Goal: Task Accomplishment & Management: Complete application form

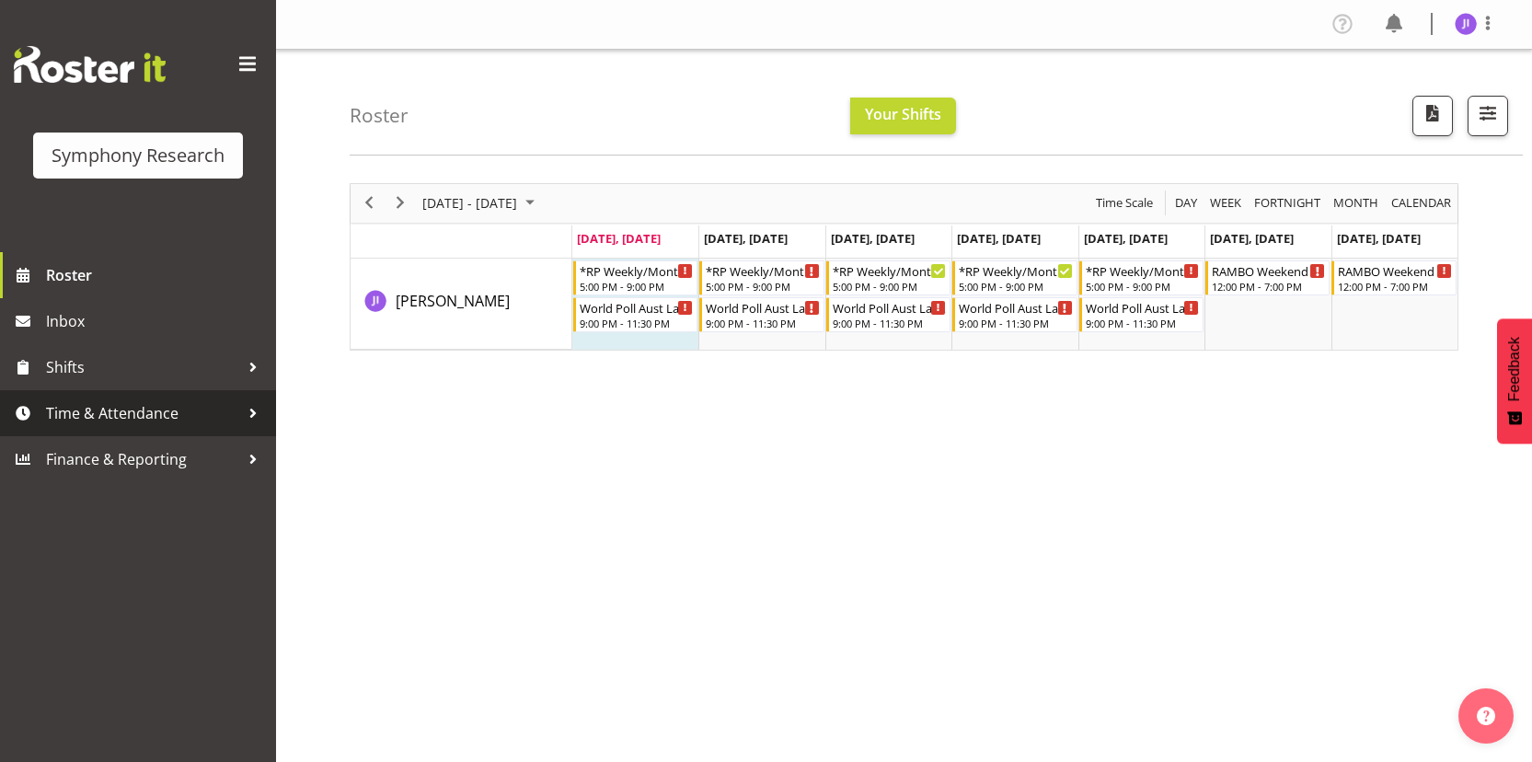
click at [185, 408] on span "Time & Attendance" at bounding box center [142, 413] width 193 height 28
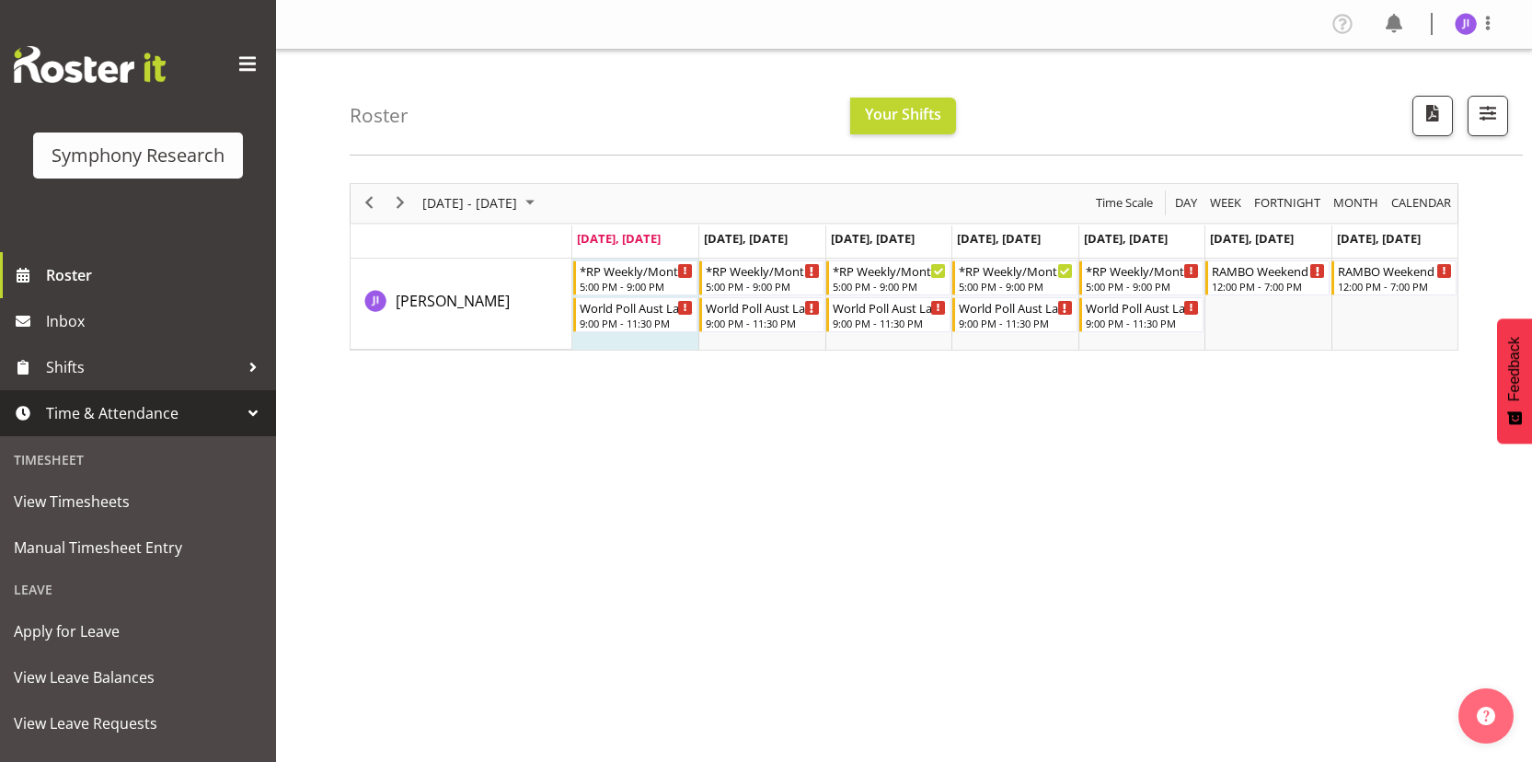
click at [185, 408] on span "Time & Attendance" at bounding box center [142, 413] width 193 height 28
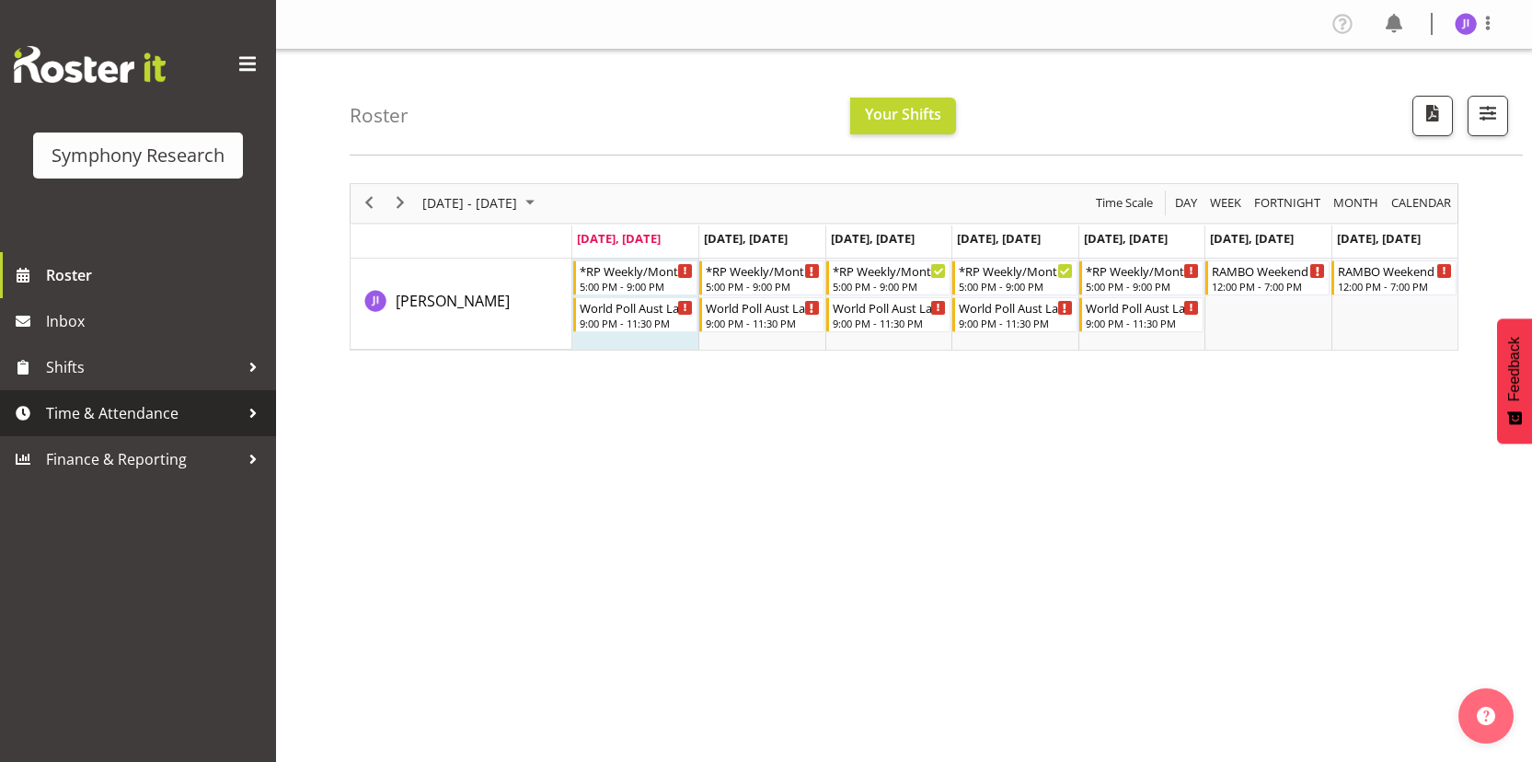
click at [176, 422] on span "Time & Attendance" at bounding box center [142, 413] width 193 height 28
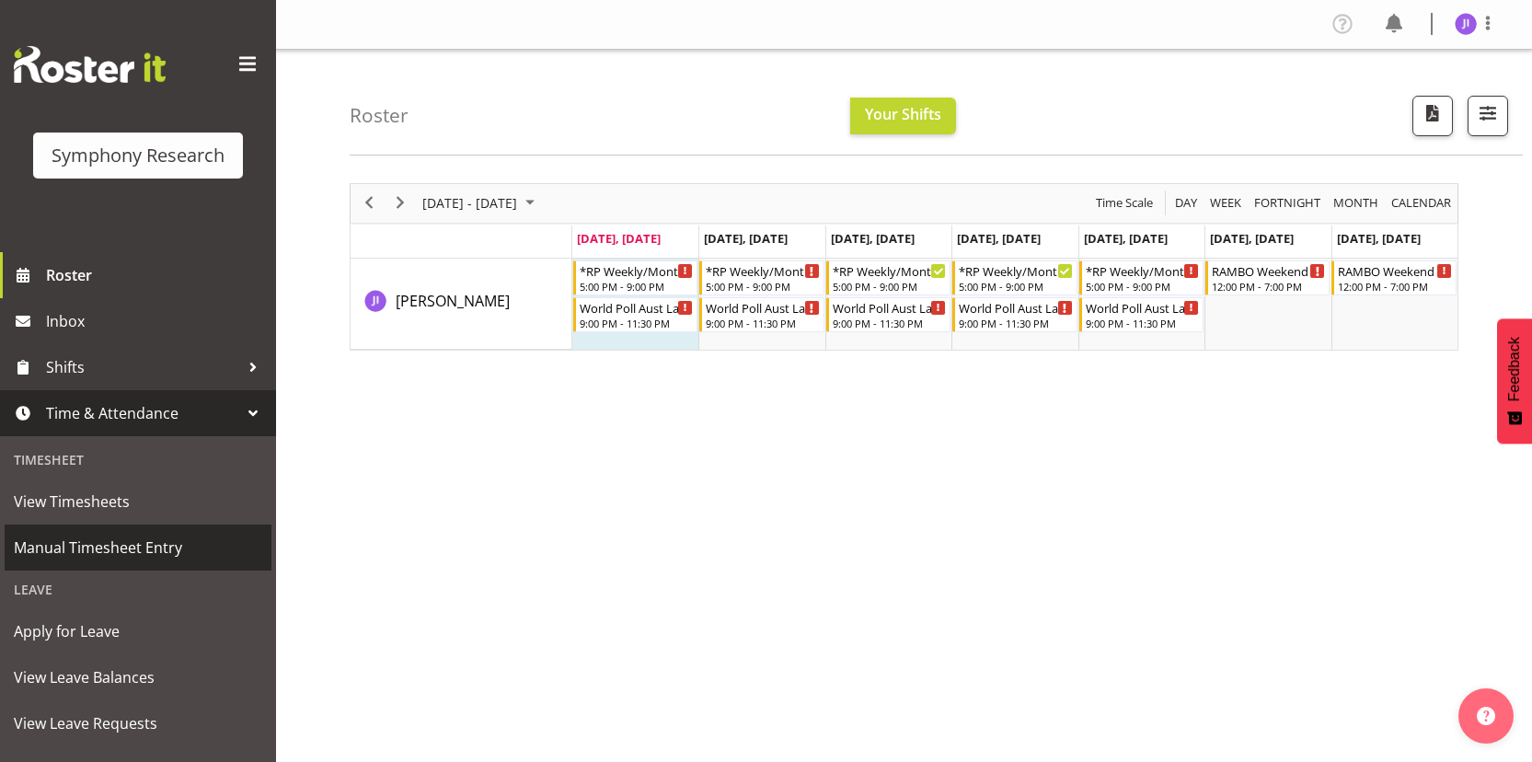
click at [116, 541] on span "Manual Timesheet Entry" at bounding box center [138, 548] width 248 height 28
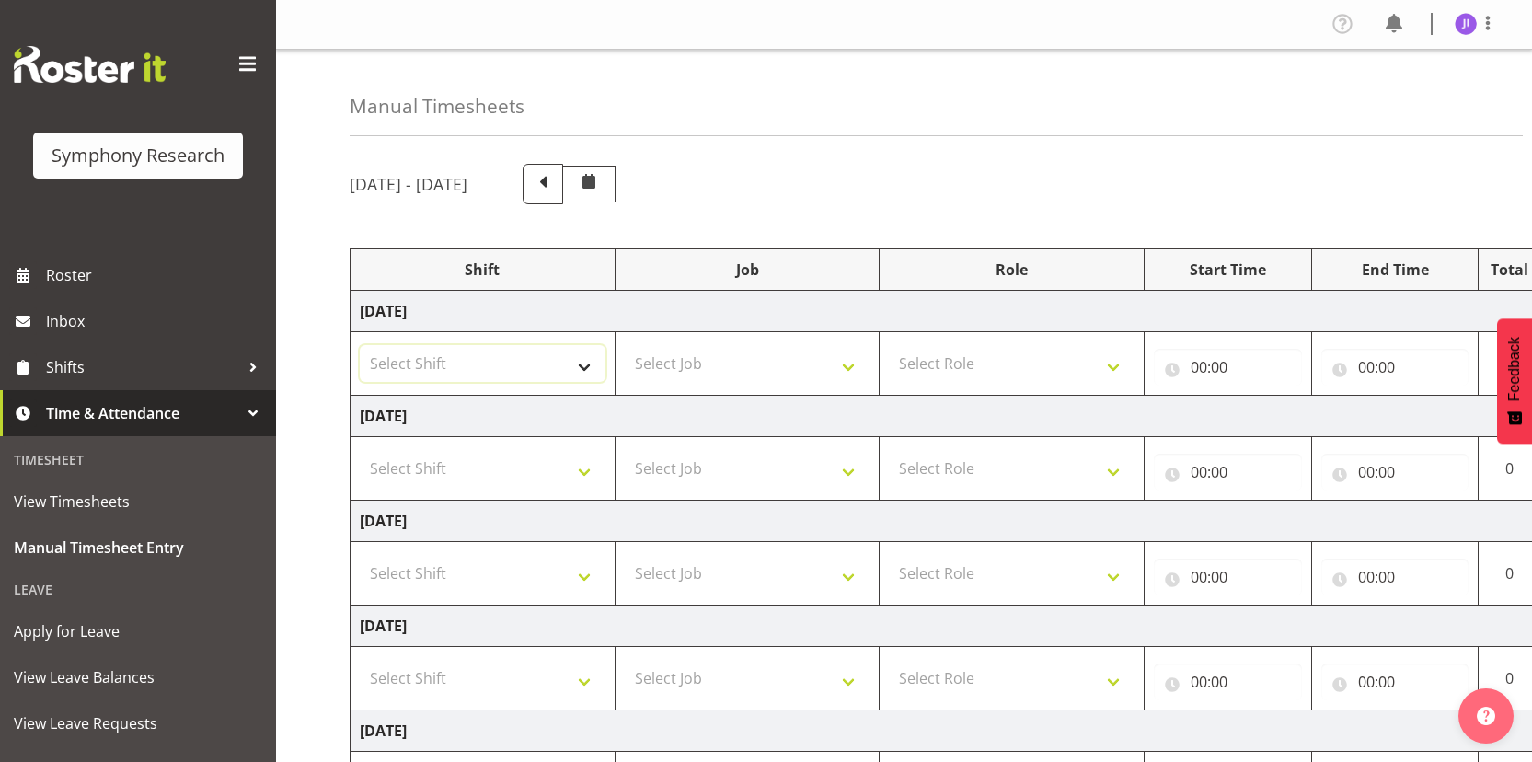
click at [503, 350] on select "Select Shift !!Weekend Residential (Roster IT Shift Label) *Business 9/10am ~ 4…" at bounding box center [483, 363] width 246 height 37
select select "48116"
click at [360, 345] on select "Select Shift !!Weekend Residential (Roster IT Shift Label) *Business 9/10am ~ 4…" at bounding box center [483, 363] width 246 height 37
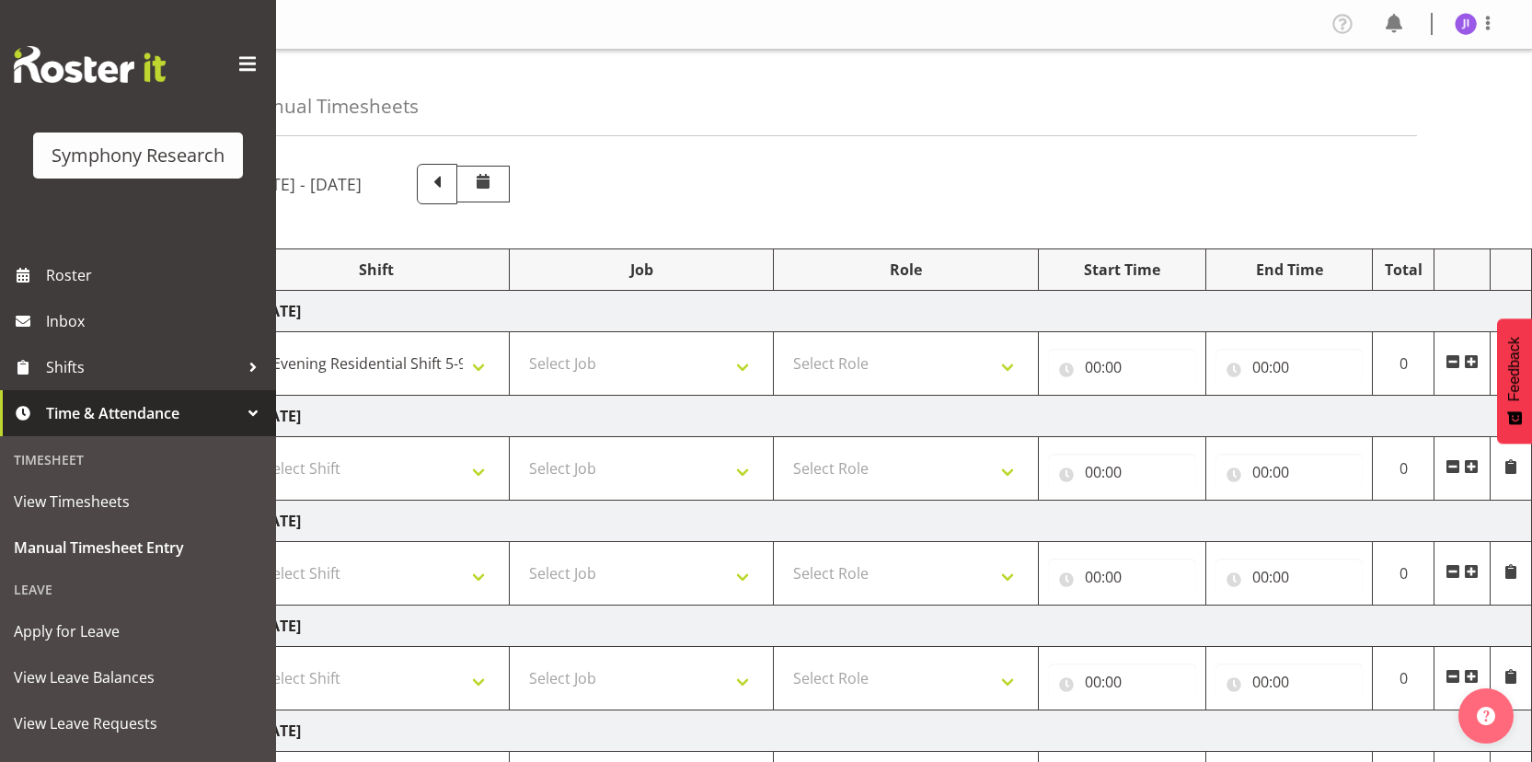
click at [1473, 361] on span at bounding box center [1471, 361] width 15 height 15
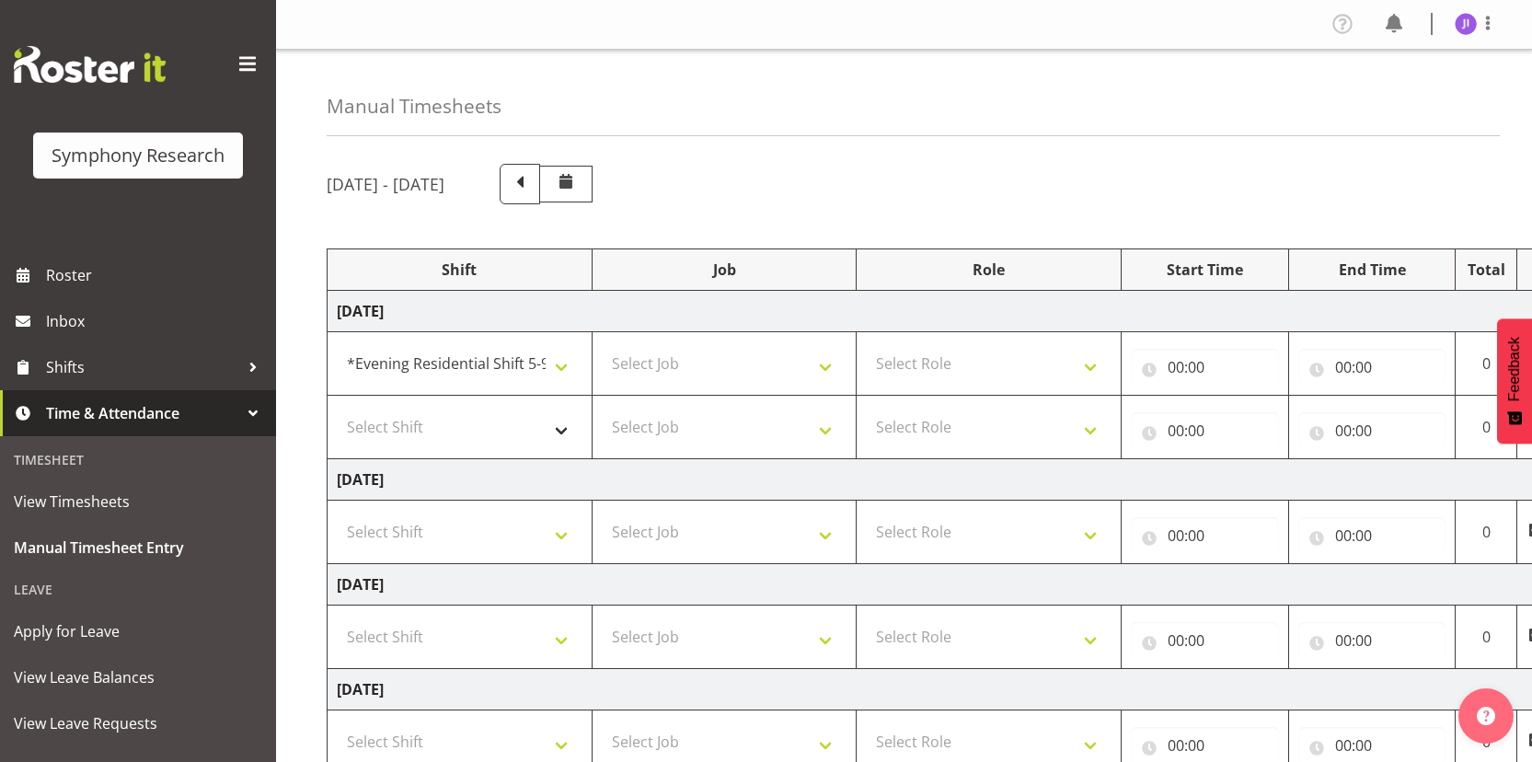
scroll to position [0, 0]
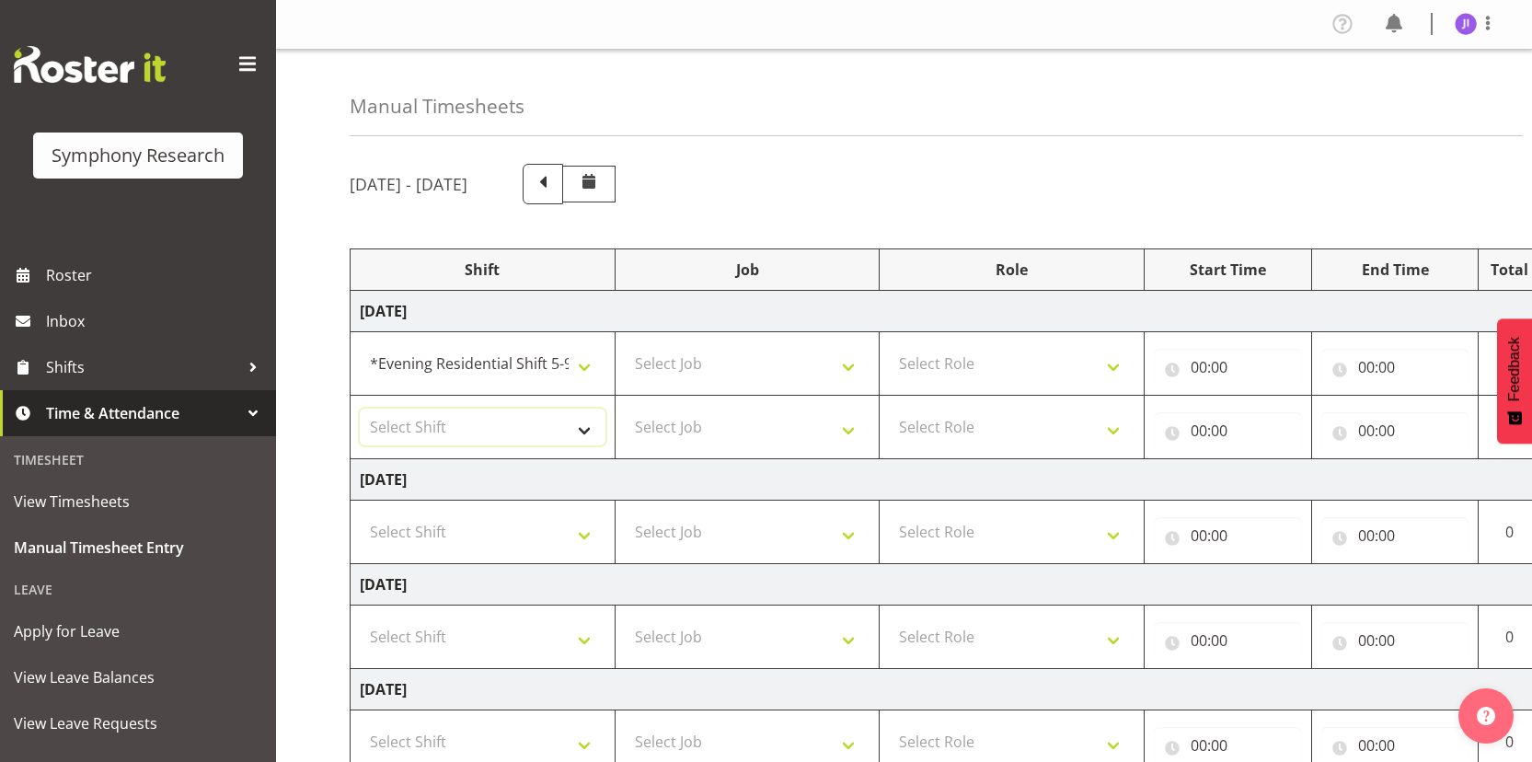
click at [474, 425] on select "Select Shift !!Weekend Residential (Roster IT Shift Label) *Business 9/10am ~ 4…" at bounding box center [483, 427] width 246 height 37
select select "48116"
click at [360, 409] on select "Select Shift !!Weekend Residential (Roster IT Shift Label) *Business 9/10am ~ 4…" at bounding box center [483, 427] width 246 height 37
click at [724, 361] on select "Select Job 550060 IF Admin 553492 World Poll Aus Wave 2 Main 2025 553493 World …" at bounding box center [748, 363] width 246 height 37
select select "10731"
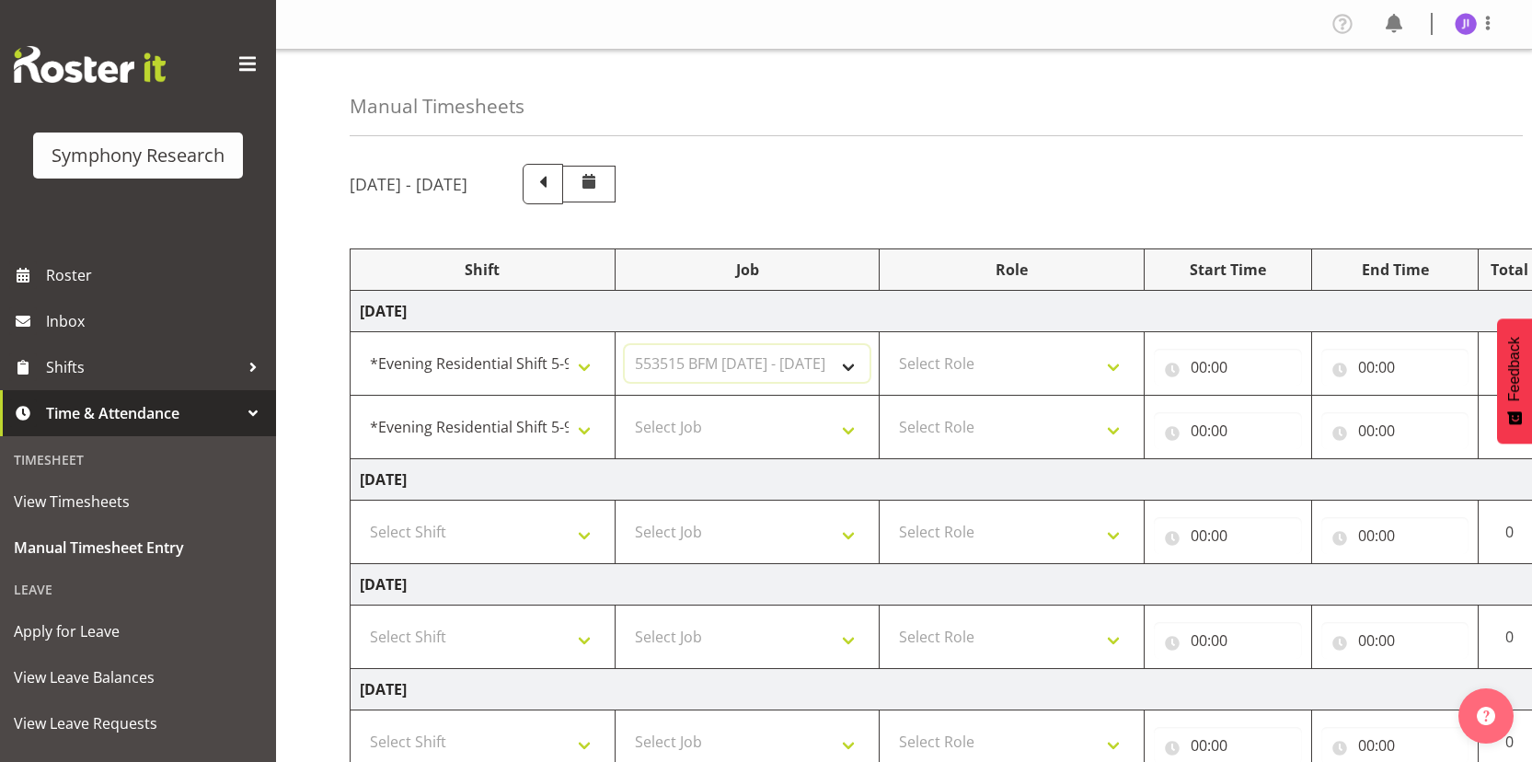
click at [625, 345] on select "Select Job 550060 IF Admin 553492 World Poll Aus Wave 2 Main 2025 553493 World …" at bounding box center [748, 363] width 246 height 37
click at [781, 427] on select "Select Job 550060 IF Admin 553492 World Poll Aus Wave 2 Main 2025 553493 World …" at bounding box center [748, 427] width 246 height 37
select select "10499"
click at [625, 409] on select "Select Job 550060 IF Admin 553492 World Poll Aus Wave 2 Main 2025 553493 World …" at bounding box center [748, 427] width 246 height 37
click at [987, 371] on select "Select Role Interviewing Briefing" at bounding box center [1012, 363] width 246 height 37
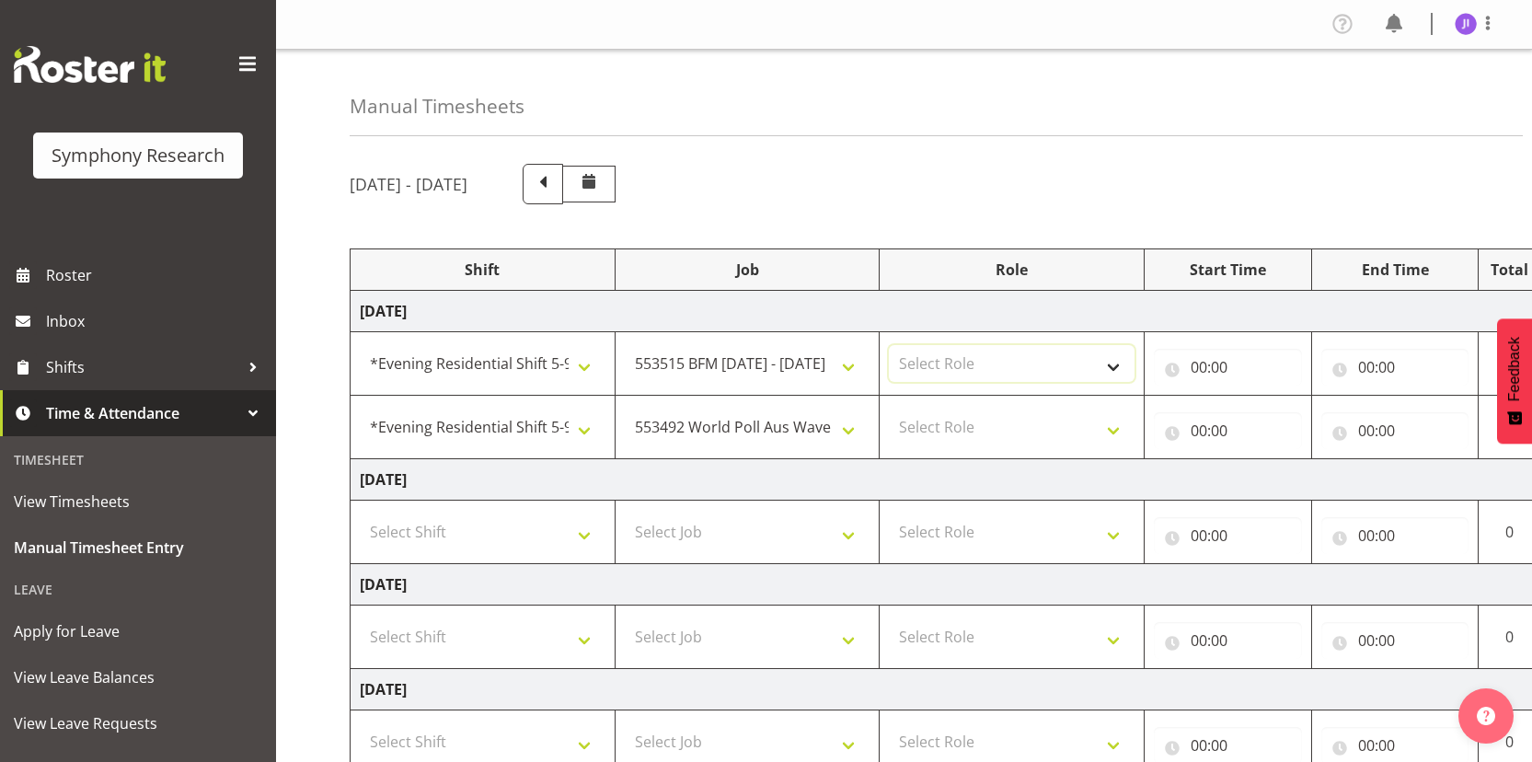
select select "47"
click at [889, 345] on select "Select Role Interviewing Briefing" at bounding box center [1012, 363] width 246 height 37
click at [985, 423] on select "Select Role Interviewing Briefing" at bounding box center [1012, 427] width 246 height 37
select select "47"
click at [889, 409] on select "Select Role Interviewing Briefing" at bounding box center [1012, 427] width 246 height 37
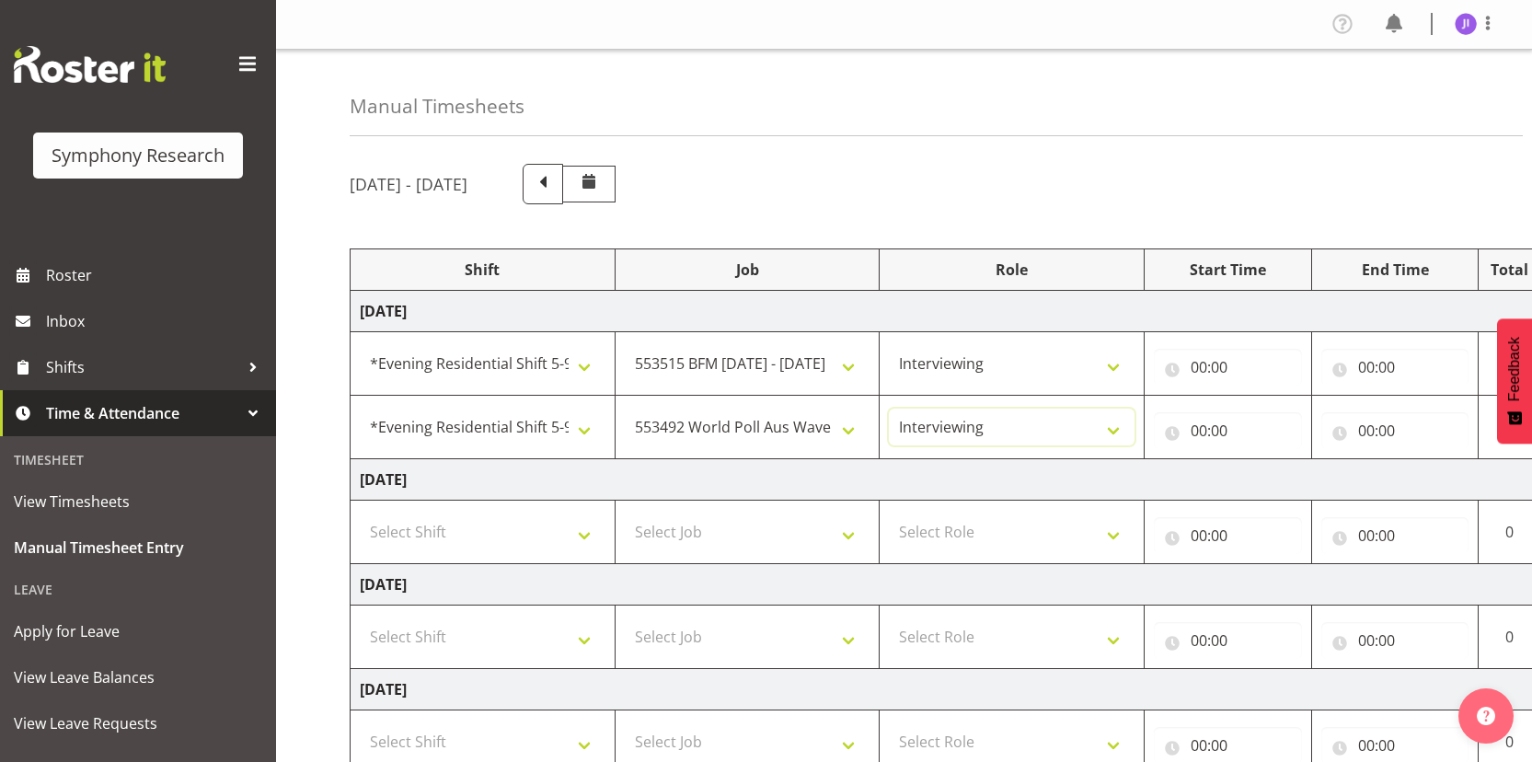
scroll to position [0, 106]
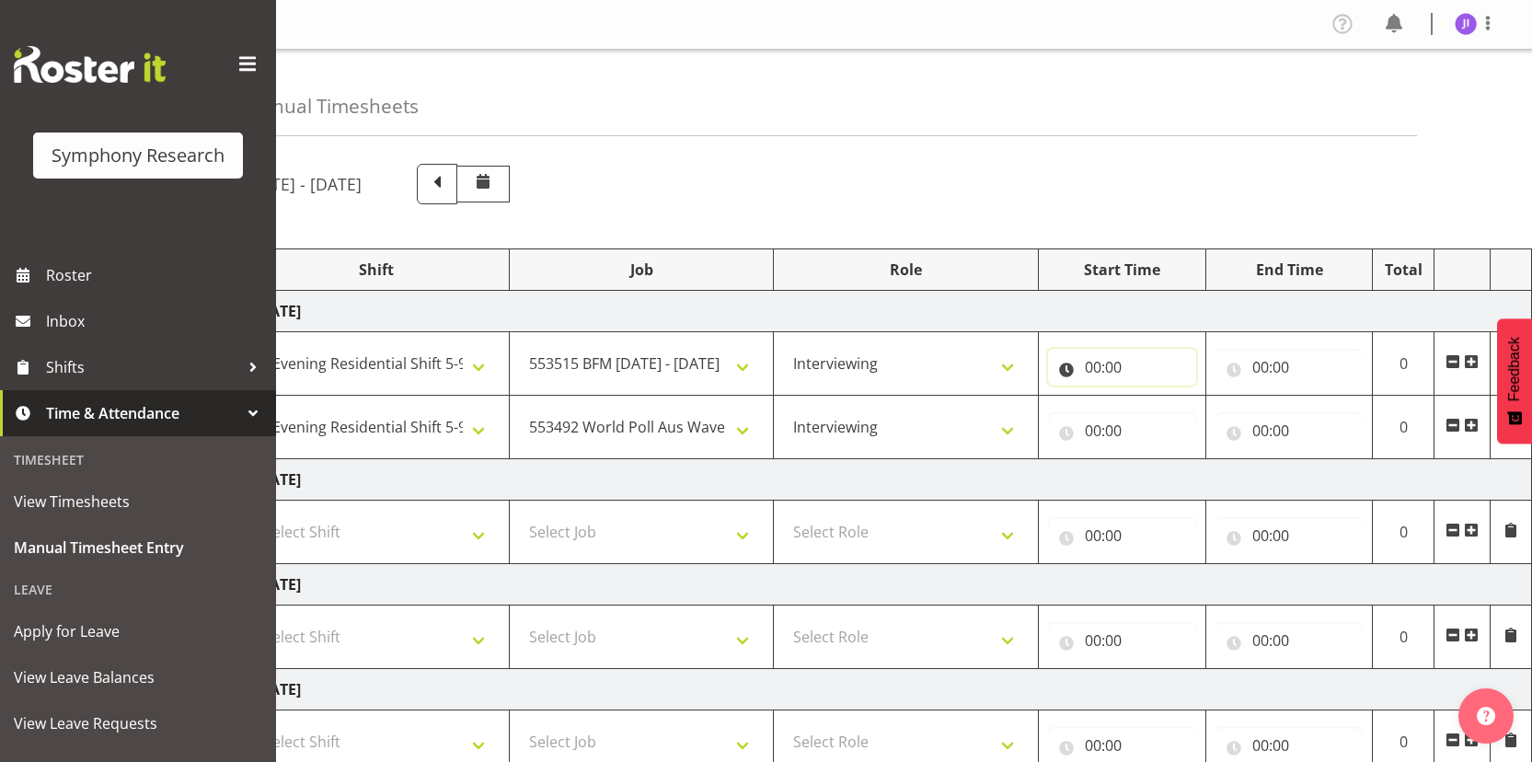
click at [1099, 374] on input "00:00" at bounding box center [1122, 367] width 148 height 37
click at [1165, 414] on select "00 01 02 03 04 05 06 07 08 09 10 11 12 13 14 15 16 17 18 19 20 21 22 23" at bounding box center [1173, 415] width 41 height 37
select select "17"
click at [1153, 397] on select "00 01 02 03 04 05 06 07 08 09 10 11 12 13 14 15 16 17 18 19 20 21 22 23" at bounding box center [1173, 415] width 41 height 37
type input "17:00"
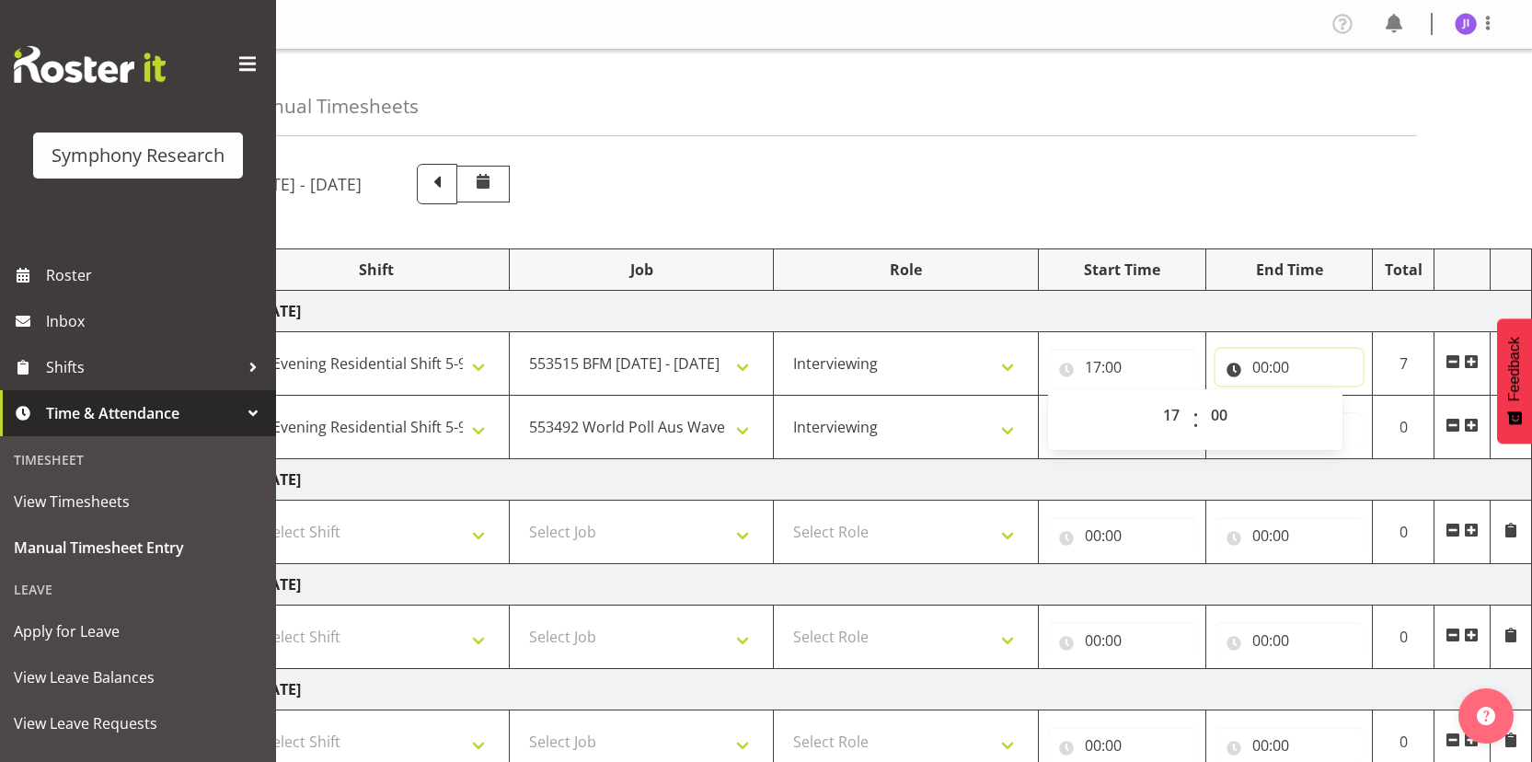
click at [1261, 363] on input "00:00" at bounding box center [1289, 367] width 148 height 37
click at [1344, 419] on select "00 01 02 03 04 05 06 07 08 09 10 11 12 13 14 15 16 17 18 19 20 21 22 23" at bounding box center [1340, 415] width 41 height 37
select select "19"
click at [1320, 397] on select "00 01 02 03 04 05 06 07 08 09 10 11 12 13 14 15 16 17 18 19 20 21 22 23" at bounding box center [1340, 415] width 41 height 37
type input "19:00"
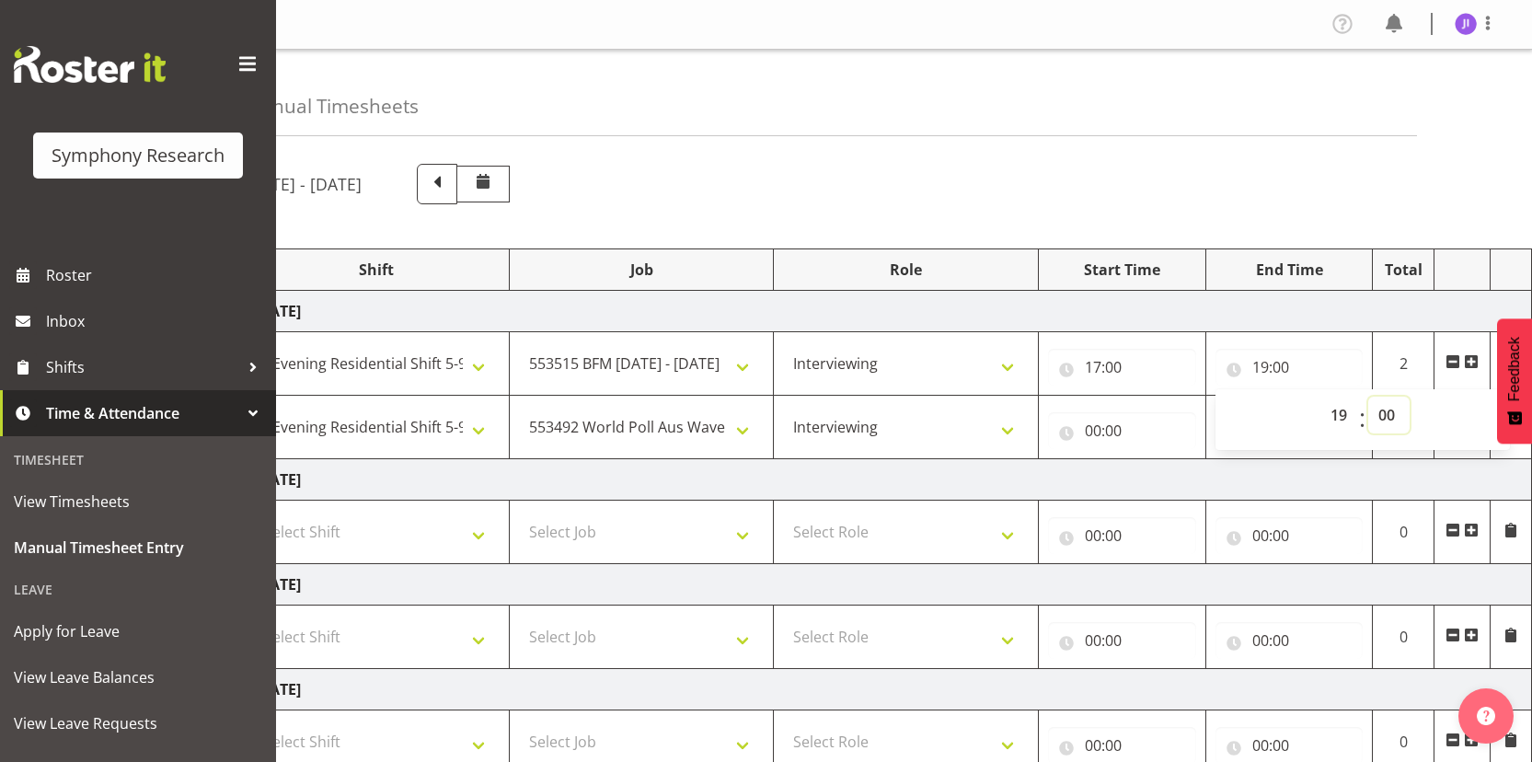
click at [1382, 413] on select "00 01 02 03 04 05 06 07 08 09 10 11 12 13 14 15 16 17 18 19 20 21 22 23 24 25 2…" at bounding box center [1388, 415] width 41 height 37
select select "30"
click at [1368, 397] on select "00 01 02 03 04 05 06 07 08 09 10 11 12 13 14 15 16 17 18 19 20 21 22 23 24 25 2…" at bounding box center [1388, 415] width 41 height 37
type input "19:30"
click at [1092, 434] on input "00:00" at bounding box center [1122, 430] width 148 height 37
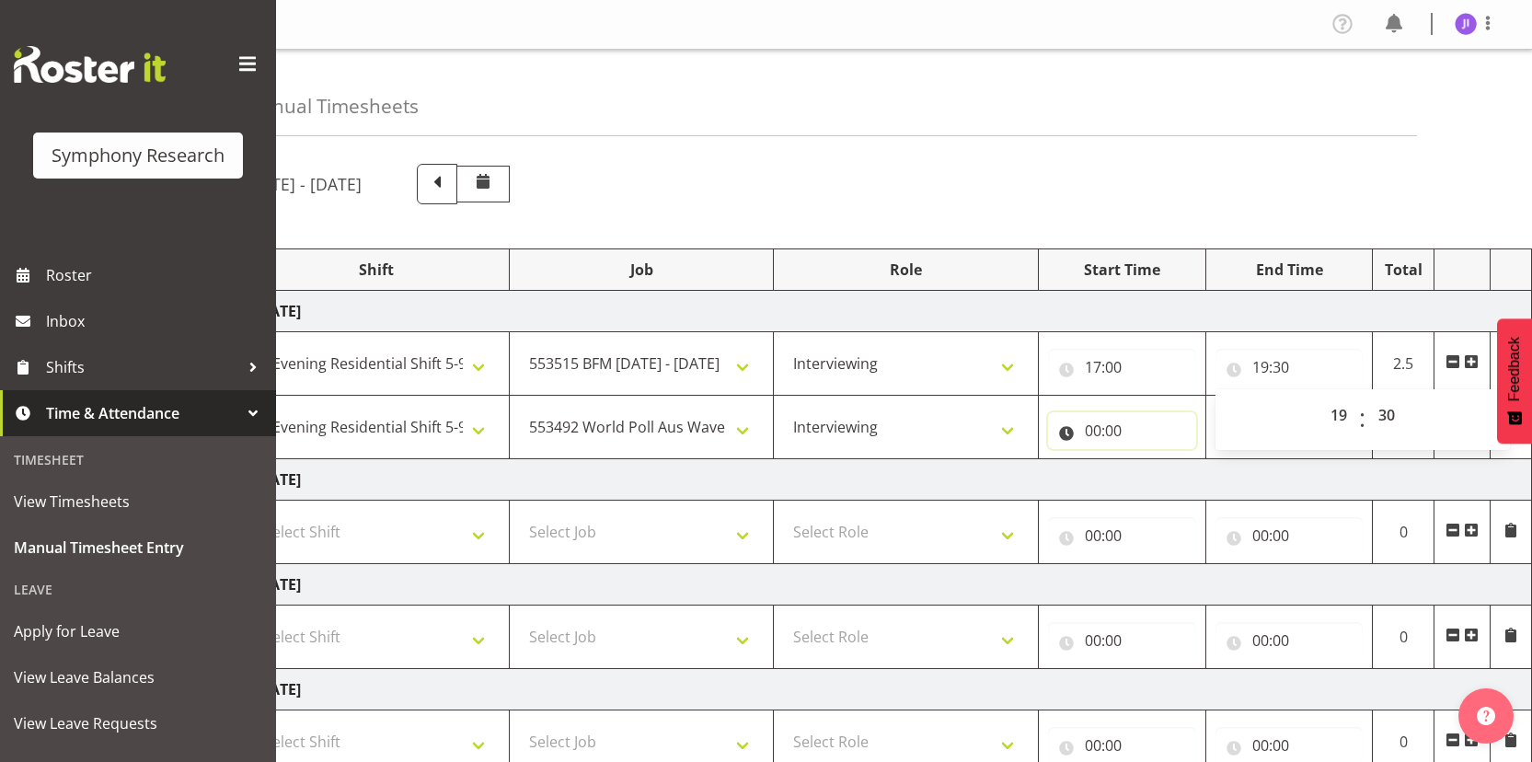
click at [1092, 434] on input "00:00" at bounding box center [1122, 430] width 148 height 37
click at [1104, 437] on input "00:00" at bounding box center [1122, 430] width 148 height 37
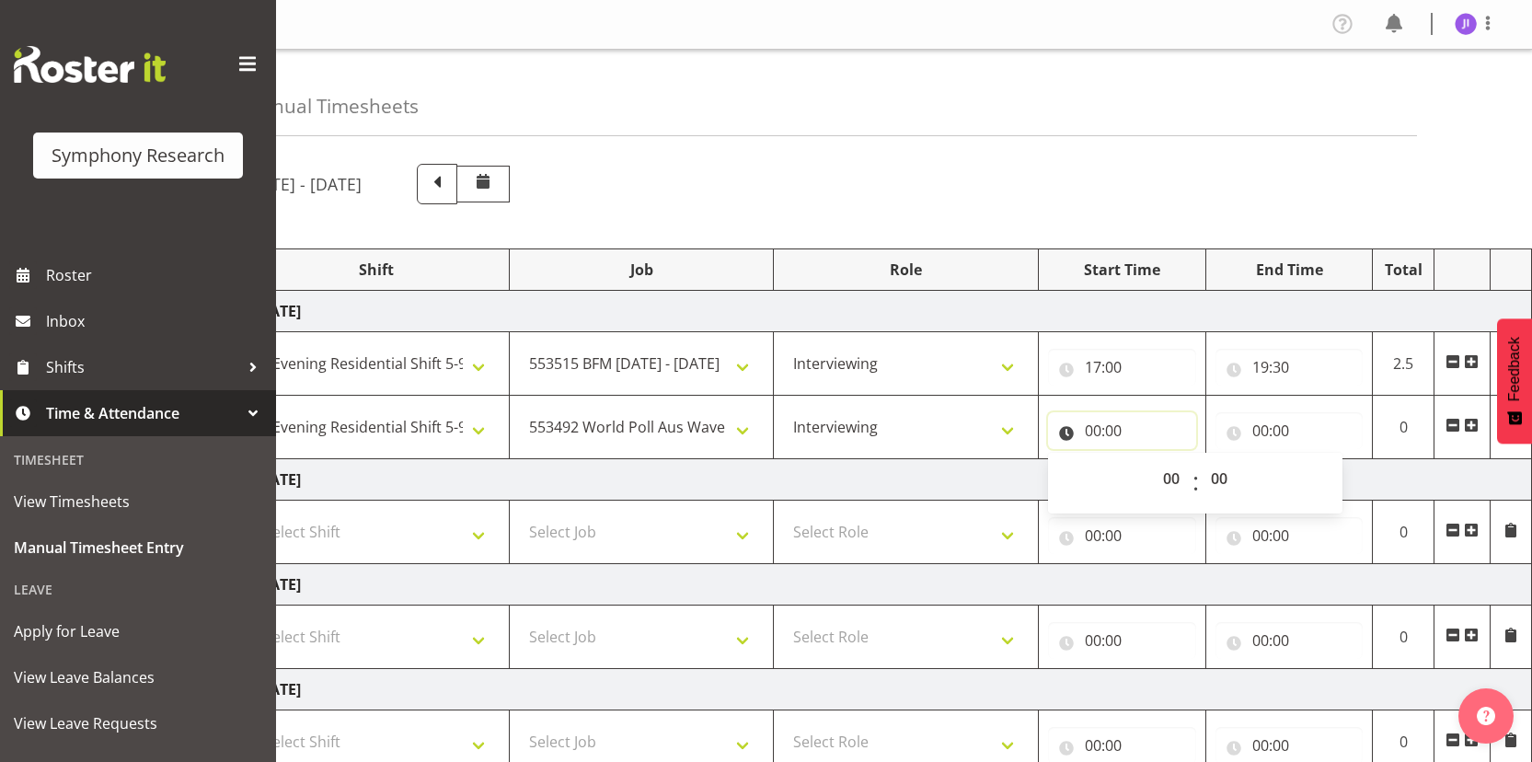
click at [1100, 433] on input "00:00" at bounding box center [1122, 430] width 148 height 37
click at [1096, 432] on input "00:00" at bounding box center [1122, 430] width 148 height 37
click at [1168, 474] on select "00 01 02 03 04 05 06 07 08 09 10 11 12 13 14 15 16 17 18 19 20 21 22 23" at bounding box center [1173, 478] width 41 height 37
select select "19"
click at [1153, 460] on select "00 01 02 03 04 05 06 07 08 09 10 11 12 13 14 15 16 17 18 19 20 21 22 23" at bounding box center [1173, 478] width 41 height 37
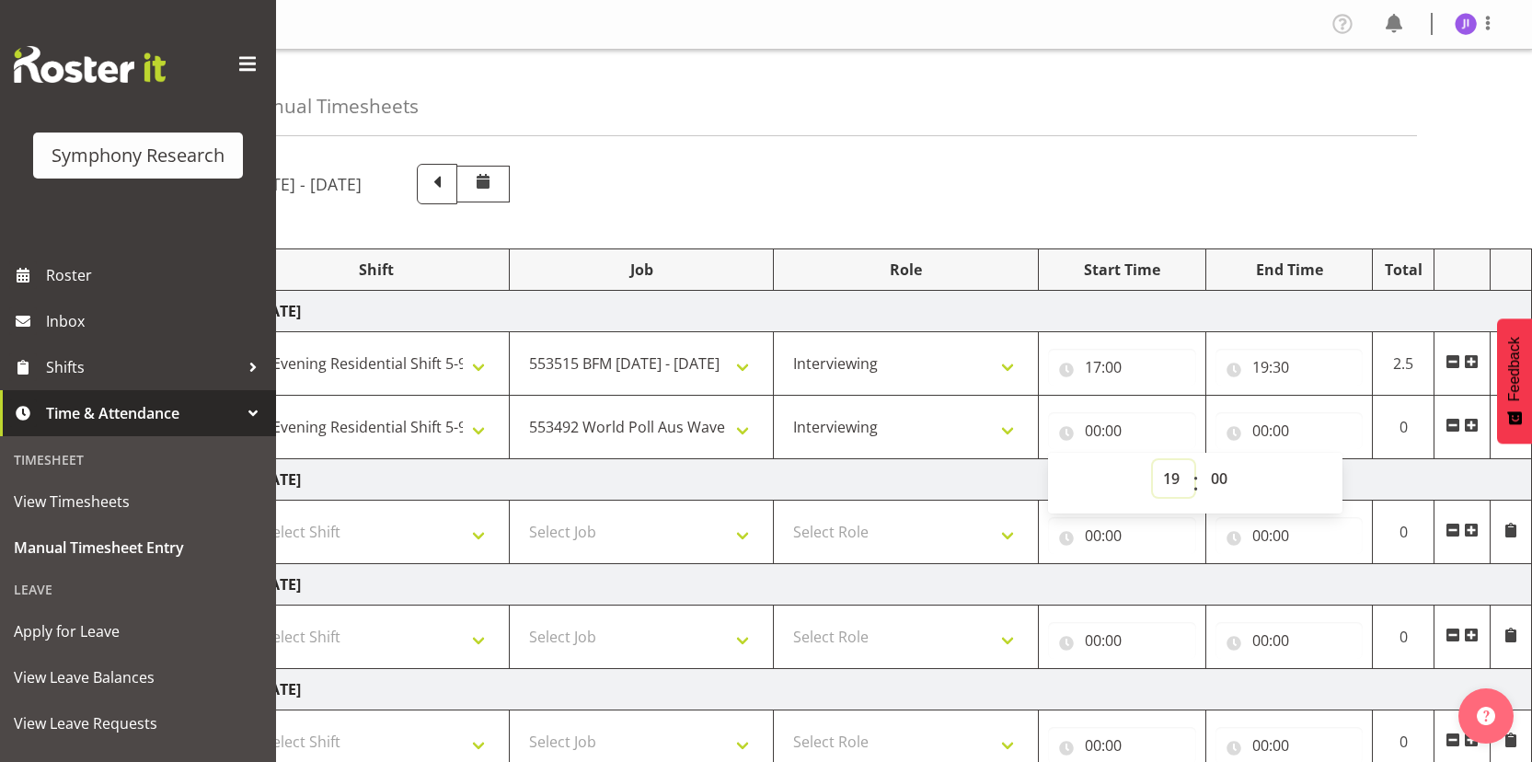
type input "19:00"
click at [1220, 482] on select "00 01 02 03 04 05 06 07 08 09 10 11 12 13 14 15 16 17 18 19 20 21 22 23 24 25 2…" at bounding box center [1221, 478] width 41 height 37
select select "30"
click at [1201, 460] on select "00 01 02 03 04 05 06 07 08 09 10 11 12 13 14 15 16 17 18 19 20 21 22 23 24 25 2…" at bounding box center [1221, 478] width 41 height 37
type input "19:30"
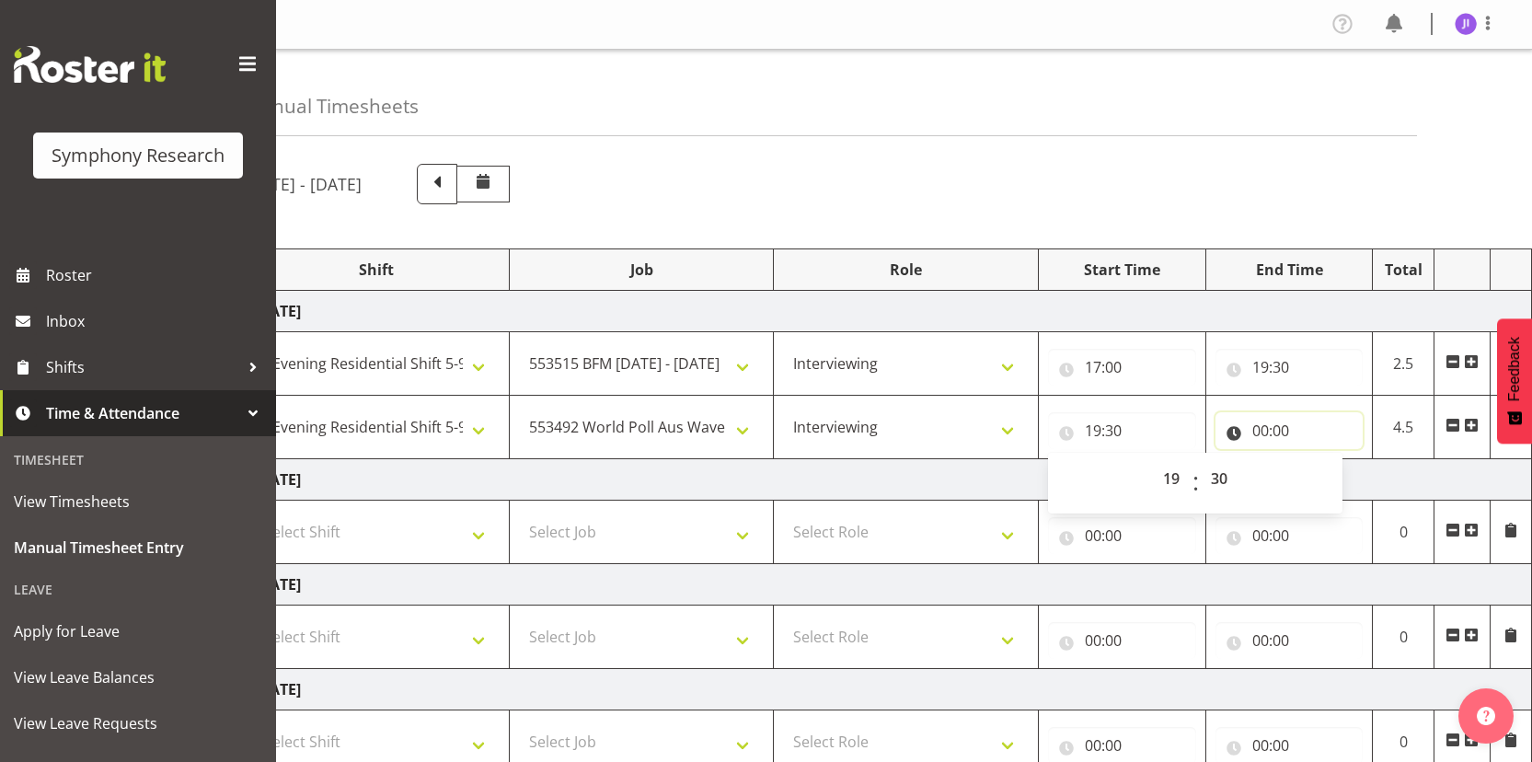
click at [1266, 431] on input "00:00" at bounding box center [1289, 430] width 148 height 37
click at [1264, 432] on input "00:00" at bounding box center [1289, 430] width 148 height 37
click at [1331, 467] on select "00 01 02 03 04 05 06 07 08 09 10 11 12 13 14 15 16 17 18 19 20 21 22 23" at bounding box center [1340, 478] width 41 height 37
select select "22"
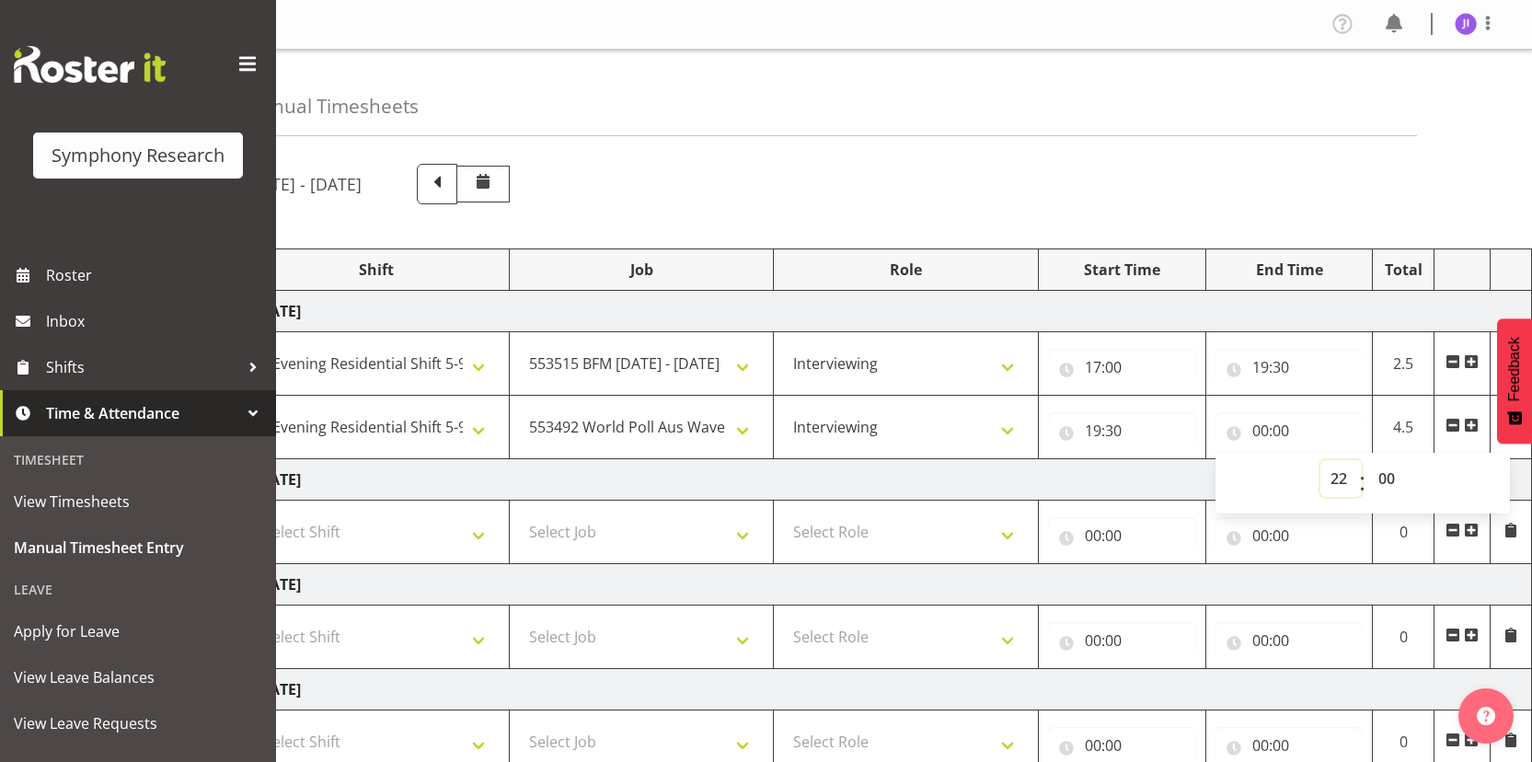
click at [1320, 460] on select "00 01 02 03 04 05 06 07 08 09 10 11 12 13 14 15 16 17 18 19 20 21 22 23" at bounding box center [1340, 478] width 41 height 37
type input "22:00"
click at [1385, 477] on select "00 01 02 03 04 05 06 07 08 09 10 11 12 13 14 15 16 17 18 19 20 21 22 23 24 25 2…" at bounding box center [1388, 478] width 41 height 37
select select "30"
click at [1368, 460] on select "00 01 02 03 04 05 06 07 08 09 10 11 12 13 14 15 16 17 18 19 20 21 22 23 24 25 2…" at bounding box center [1388, 478] width 41 height 37
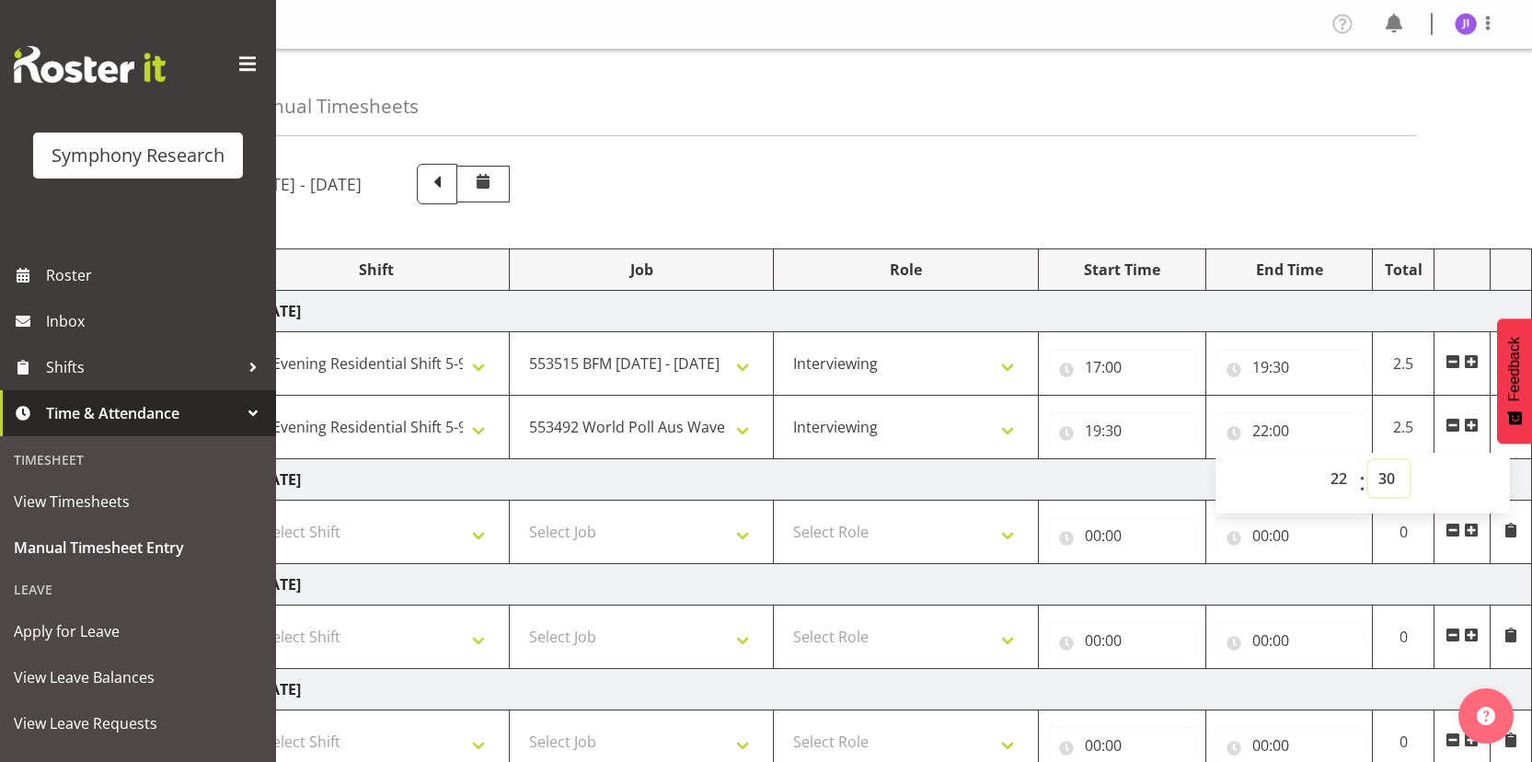
type input "22:30"
click at [1028, 488] on td "Tuesday 30th September 2025" at bounding box center [888, 479] width 1287 height 41
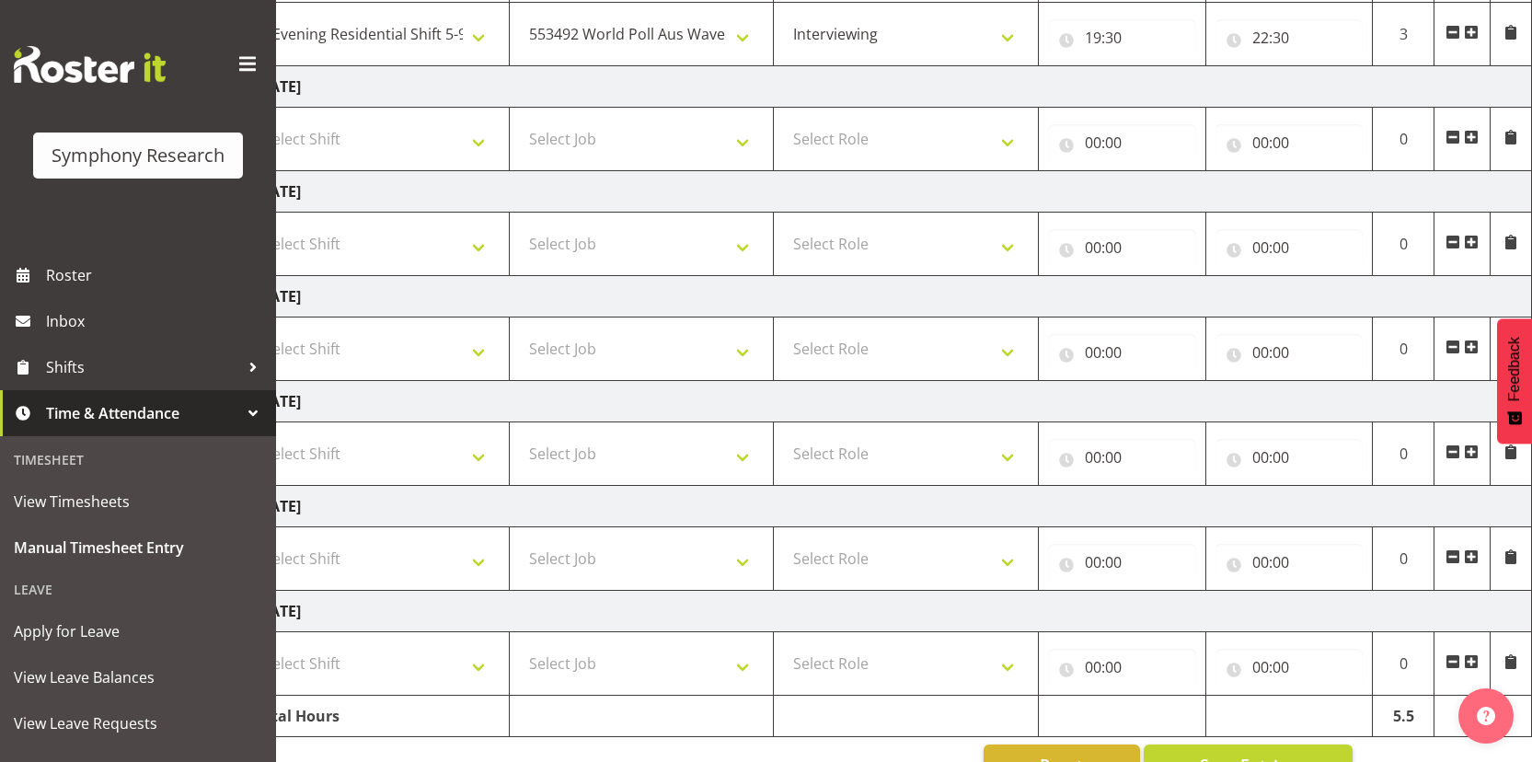
scroll to position [443, 0]
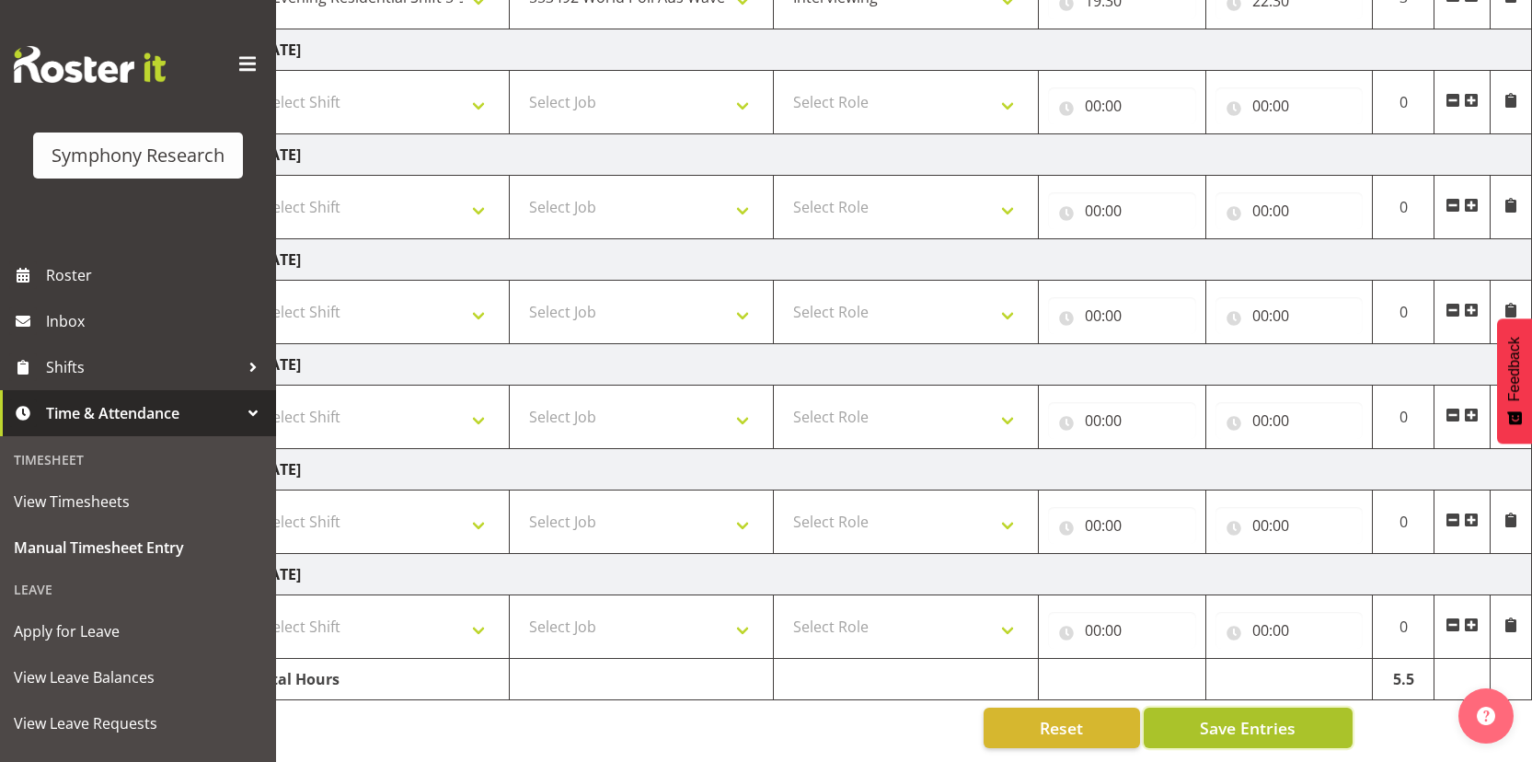
click at [1235, 708] on button "Save Entries" at bounding box center [1248, 728] width 209 height 40
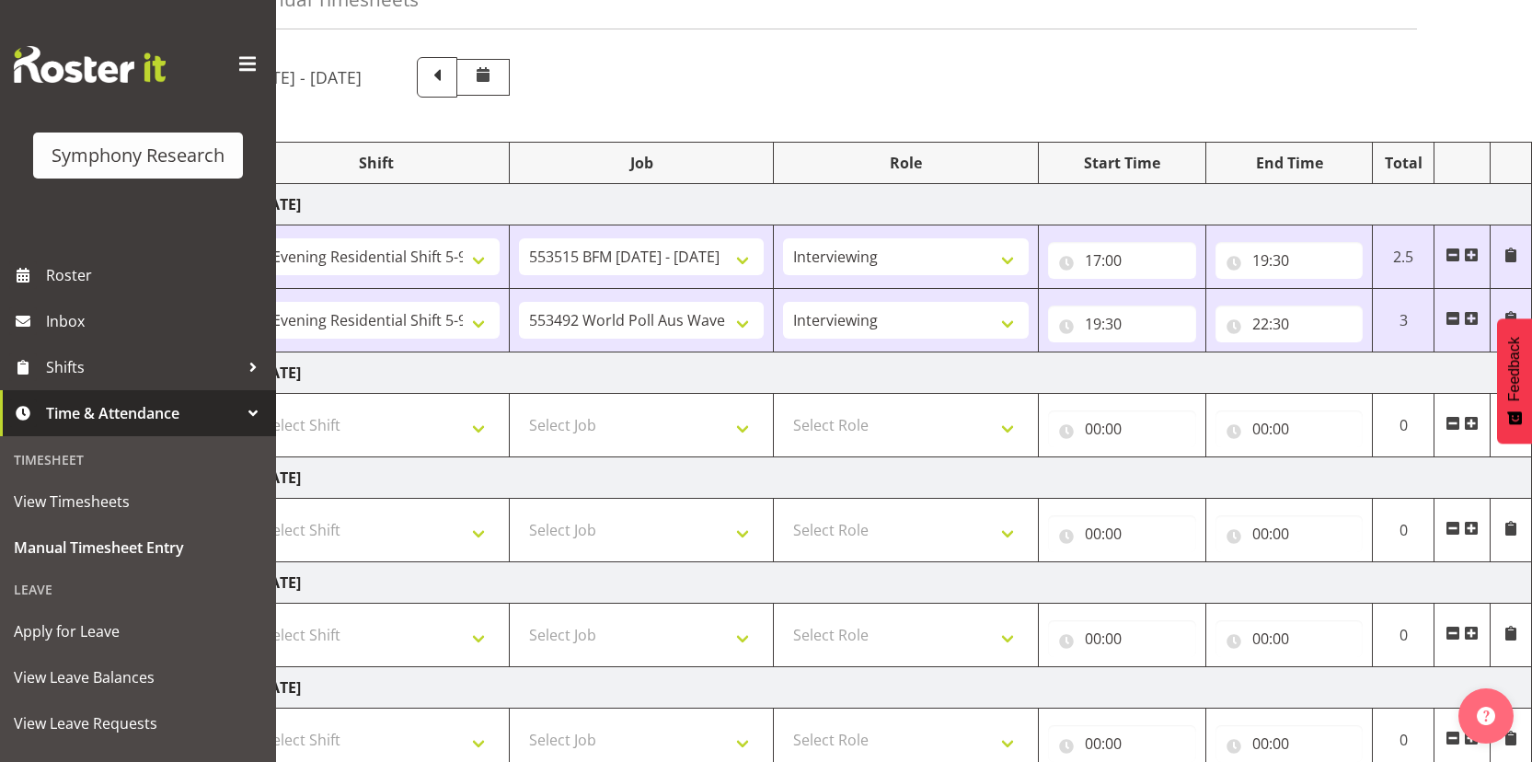
scroll to position [0, 0]
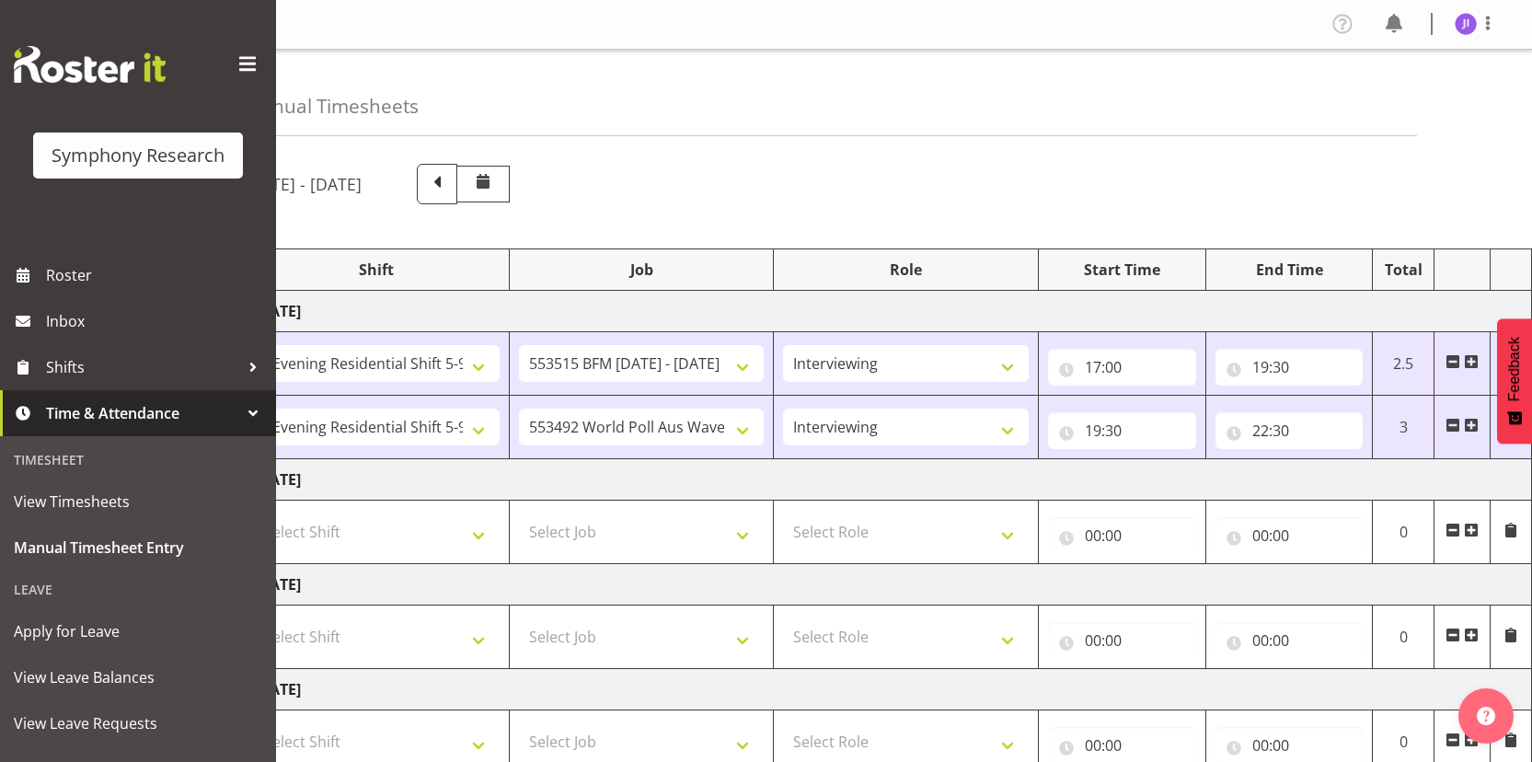
click at [1277, 162] on div "September 29th - October 5th 2025 Shift Job Role Start Time End Time Total Mond…" at bounding box center [835, 671] width 1182 height 1042
